Goal: Entertainment & Leisure: Consume media (video, audio)

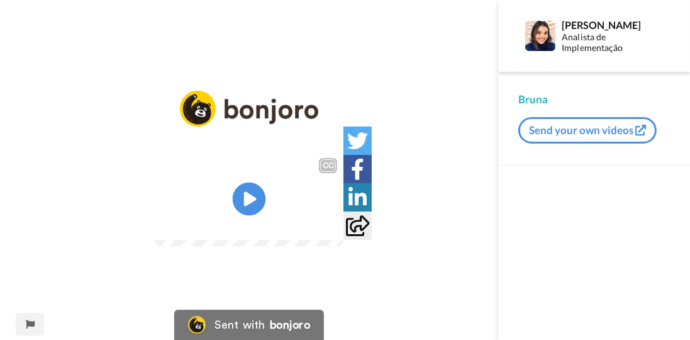
click at [250, 193] on icon at bounding box center [249, 198] width 33 height 33
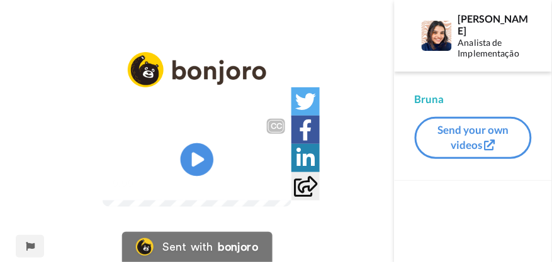
click at [214, 170] on icon "Play/Pause" at bounding box center [197, 160] width 33 height 60
click at [194, 158] on video at bounding box center [197, 160] width 189 height 94
click at [214, 154] on icon at bounding box center [197, 159] width 33 height 33
click at [214, 158] on icon at bounding box center [197, 159] width 33 height 33
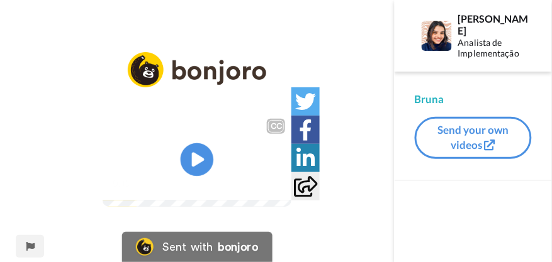
click at [214, 150] on icon "Play/Pause" at bounding box center [197, 160] width 33 height 60
click at [252, 133] on video at bounding box center [197, 160] width 189 height 94
click at [214, 143] on icon at bounding box center [197, 159] width 33 height 33
click at [214, 156] on icon "Play/Pause" at bounding box center [197, 160] width 33 height 60
click at [214, 145] on icon at bounding box center [197, 159] width 33 height 33
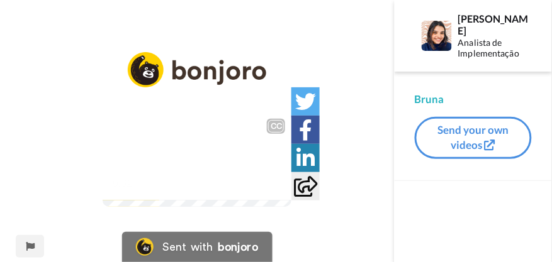
click at [214, 137] on icon "Play/Pause" at bounding box center [197, 160] width 33 height 60
click at [214, 148] on icon at bounding box center [197, 159] width 33 height 33
click at [266, 159] on video at bounding box center [197, 160] width 189 height 94
